Goal: Information Seeking & Learning: Learn about a topic

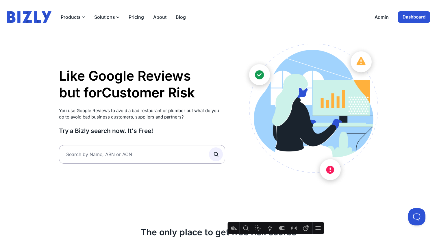
click at [420, 21] on link "Dashboard" at bounding box center [414, 17] width 32 height 12
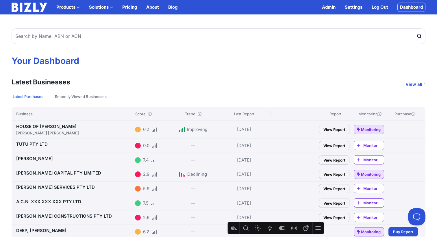
click at [335, 146] on link "View Report" at bounding box center [334, 145] width 30 height 9
click at [67, 146] on div "TUTU PTY LTD" at bounding box center [74, 144] width 117 height 7
click at [42, 143] on link "TUTU PTY LTD" at bounding box center [32, 143] width 32 height 5
click at [51, 158] on link "DRIMATIS, PETRINA" at bounding box center [34, 158] width 37 height 5
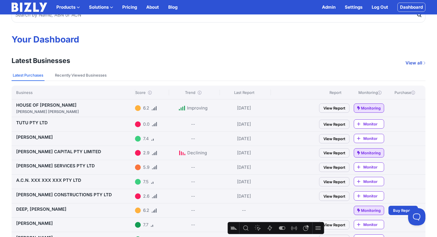
click at [58, 165] on link "NARDI SERVICES PTY LTD" at bounding box center [55, 165] width 79 height 5
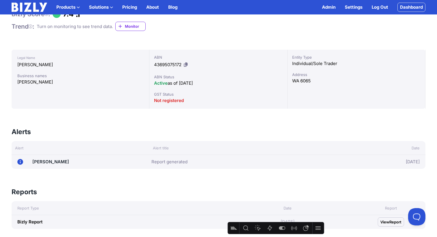
scroll to position [81, 0]
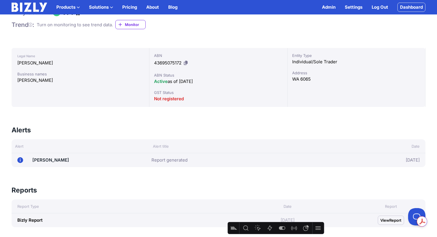
click at [397, 222] on span "Report" at bounding box center [396, 221] width 12 height 6
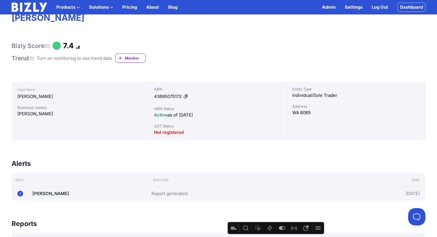
scroll to position [41, 0]
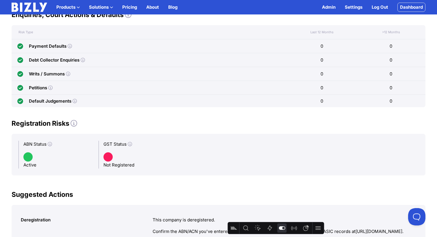
click at [283, 229] on icon "Feature flags" at bounding box center [282, 228] width 7 height 7
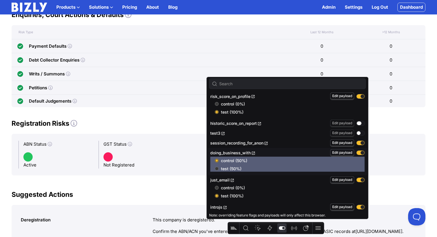
click at [357, 123] on button "button" at bounding box center [361, 123] width 8 height 4
radio input "true"
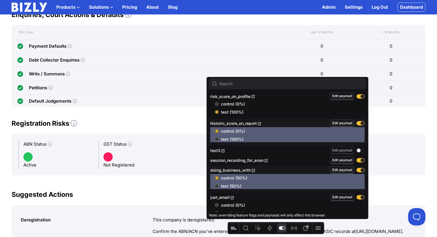
click at [217, 139] on input "test (100%)" at bounding box center [217, 139] width 4 height 4
radio input "true"
click at [179, 125] on h2 "Registration Risks" at bounding box center [219, 123] width 414 height 9
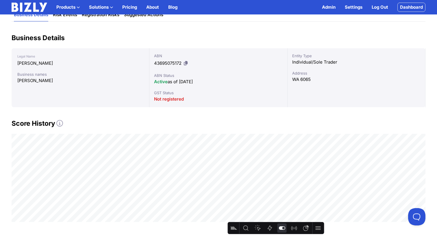
scroll to position [60, 0]
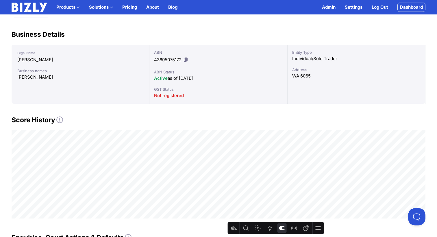
click at [61, 120] on icon at bounding box center [59, 120] width 7 height 7
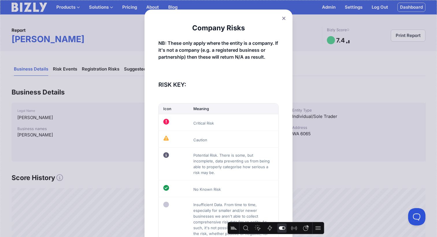
scroll to position [2, 0]
drag, startPoint x: 283, startPoint y: 18, endPoint x: 256, endPoint y: 32, distance: 30.1
click at [284, 18] on icon at bounding box center [283, 18] width 3 height 4
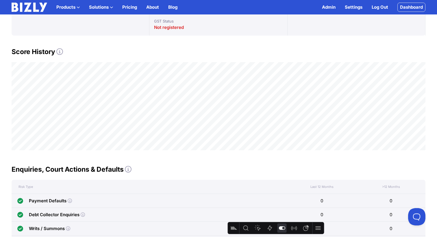
scroll to position [122, 0]
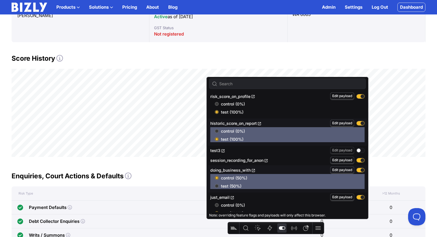
click at [218, 133] on input "control (0%)" at bounding box center [217, 131] width 4 height 4
radio input "true"
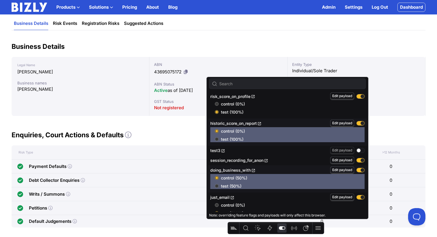
scroll to position [37, 0]
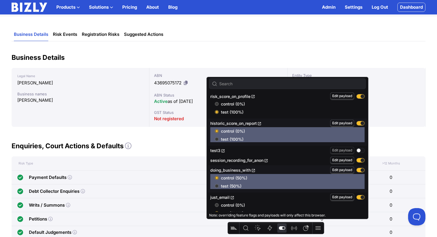
click at [217, 140] on input "test (100%)" at bounding box center [217, 139] width 4 height 4
radio input "true"
radio input "false"
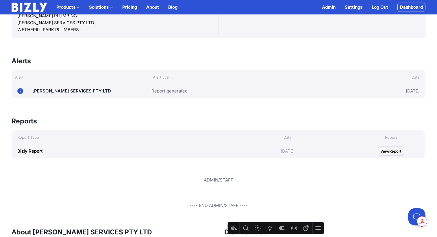
scroll to position [174, 0]
click at [283, 231] on icon "Feature flags" at bounding box center [282, 228] width 7 height 7
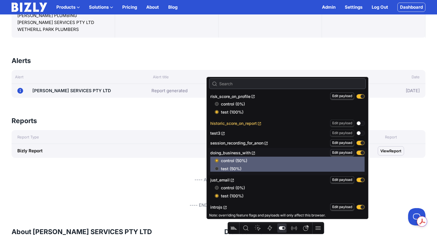
click at [222, 125] on link "historic_score_on_report" at bounding box center [236, 123] width 51 height 5
click at [357, 122] on button "button" at bounding box center [361, 123] width 8 height 4
radio input "true"
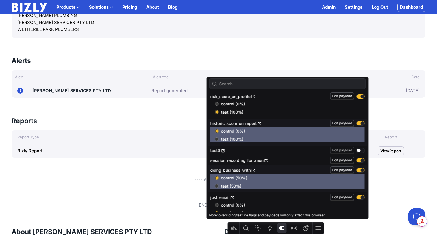
click at [217, 139] on input "test (100%)" at bounding box center [217, 139] width 4 height 4
radio input "true"
radio input "false"
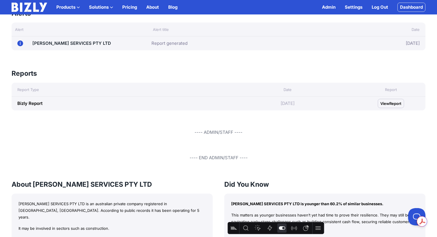
scroll to position [216, 0]
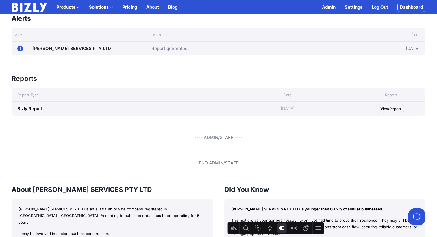
click at [393, 105] on link "View Report" at bounding box center [391, 108] width 26 height 9
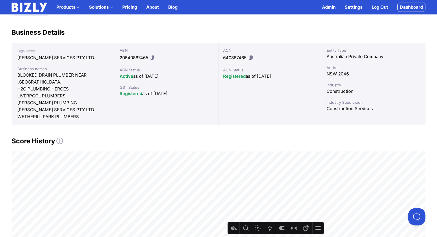
scroll to position [126, 0]
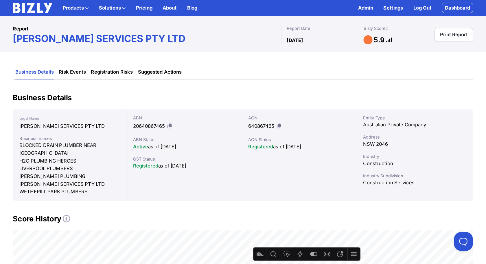
scroll to position [6, 0]
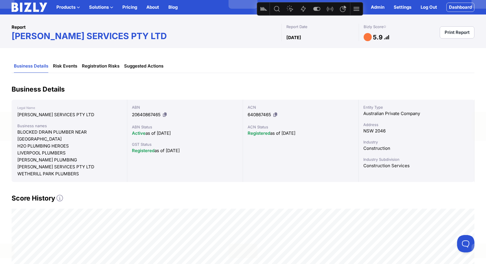
drag, startPoint x: 251, startPoint y: 223, endPoint x: 283, endPoint y: 1, distance: 224.2
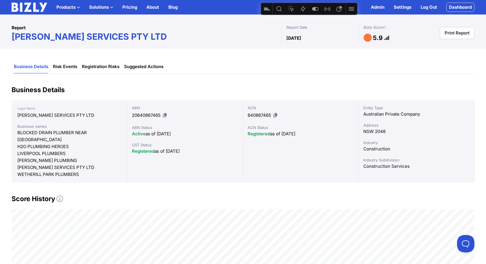
scroll to position [0, 0]
